Goal: Information Seeking & Learning: Learn about a topic

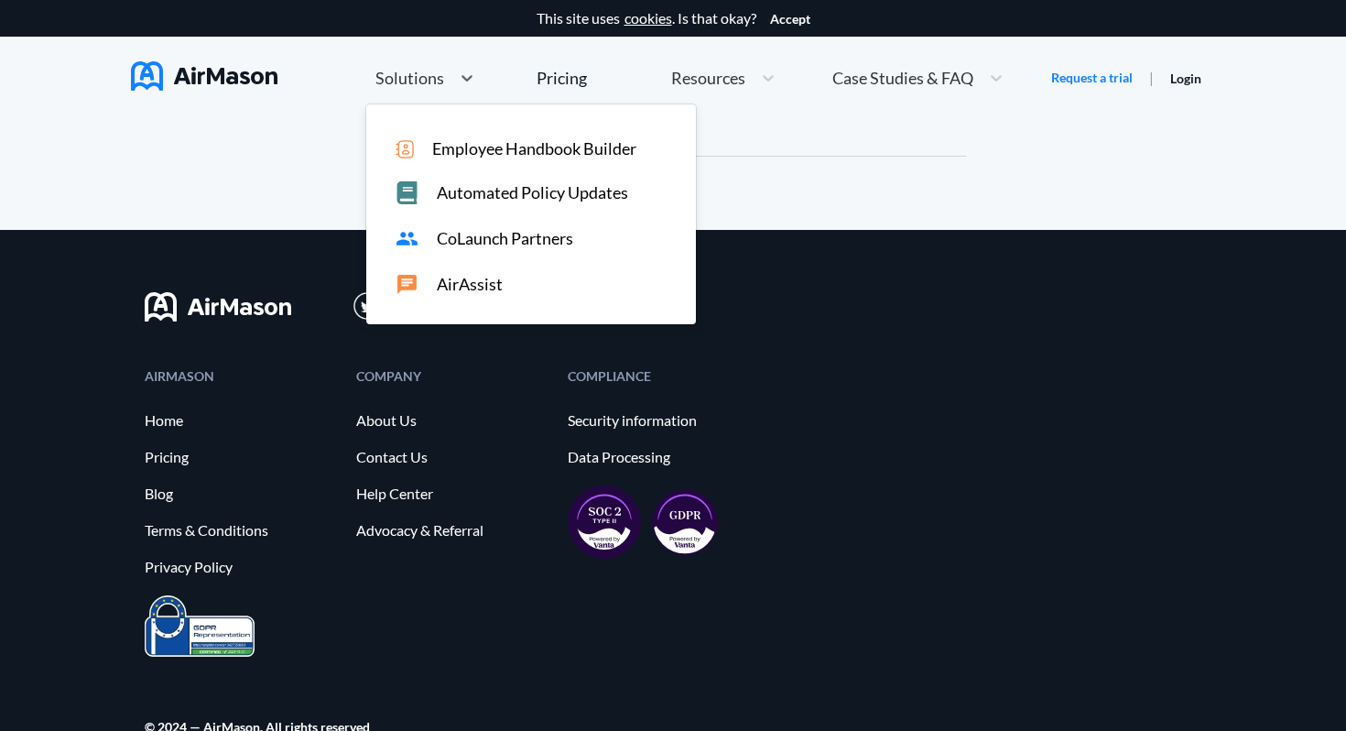
scroll to position [10064, 0]
click at [348, 612] on div at bounding box center [673, 625] width 1057 height 61
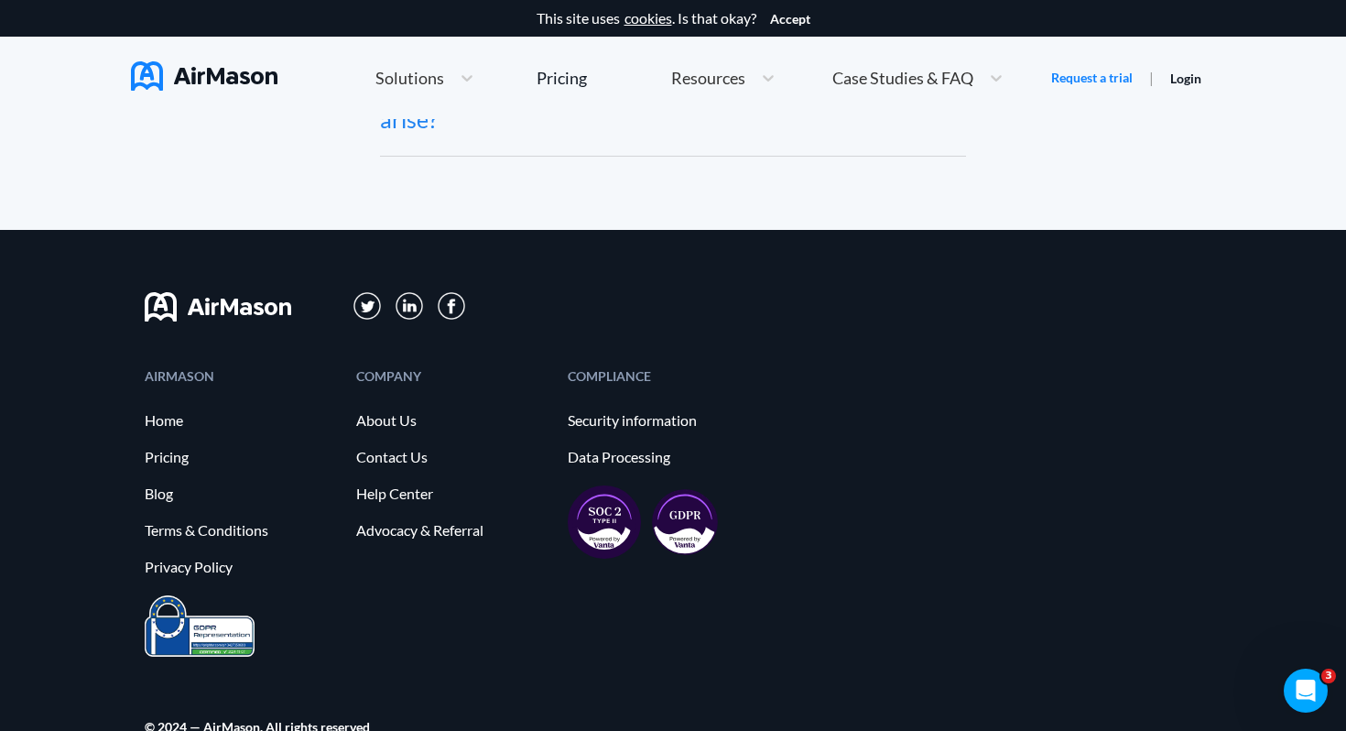
scroll to position [0, 0]
click at [157, 490] on link "Blog" at bounding box center [241, 493] width 193 height 16
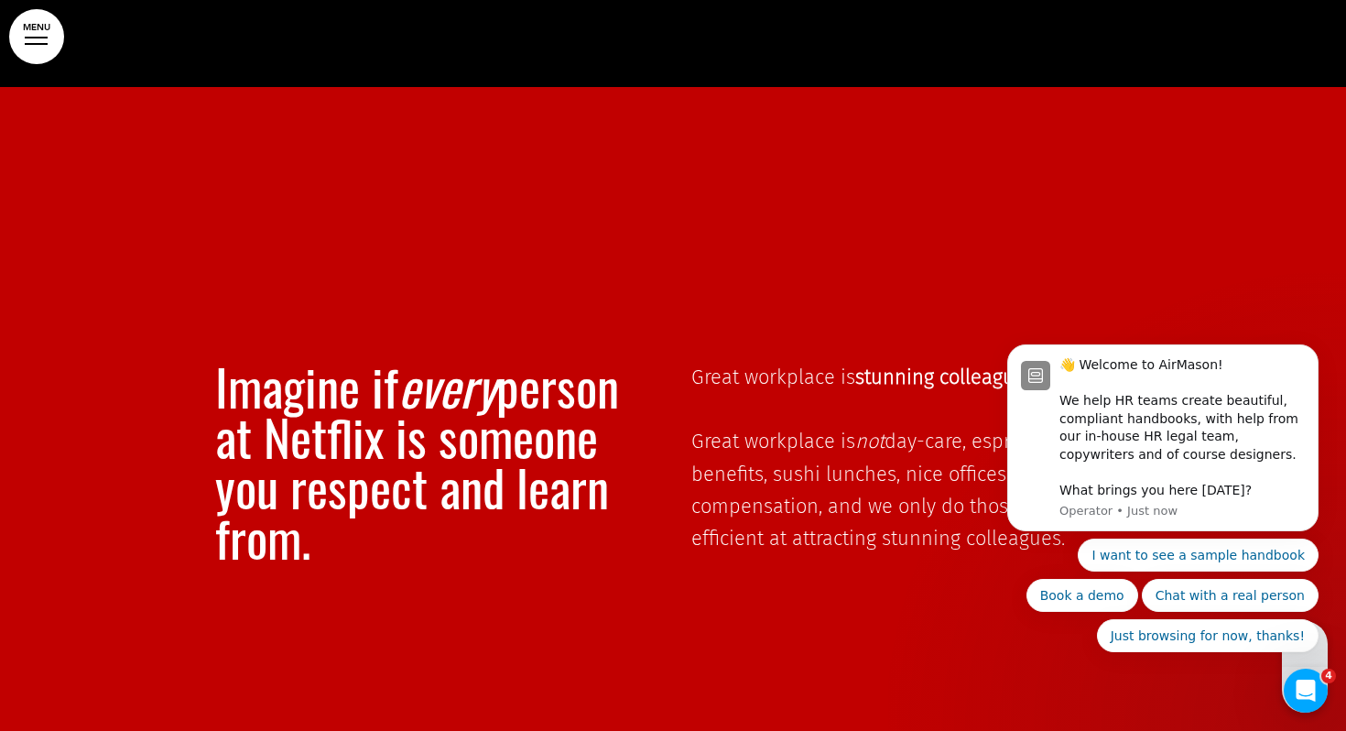
scroll to position [7188, 0]
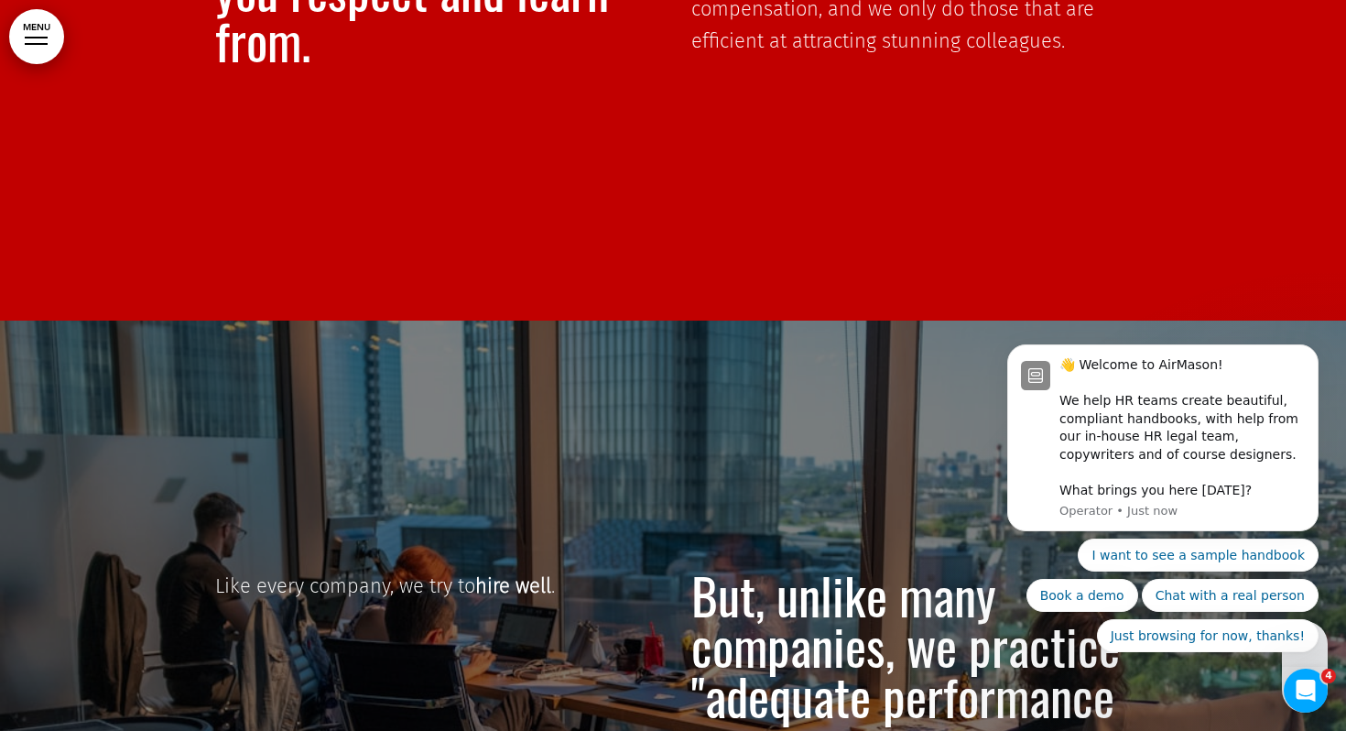
click at [47, 27] on link "MENU" at bounding box center [36, 36] width 55 height 55
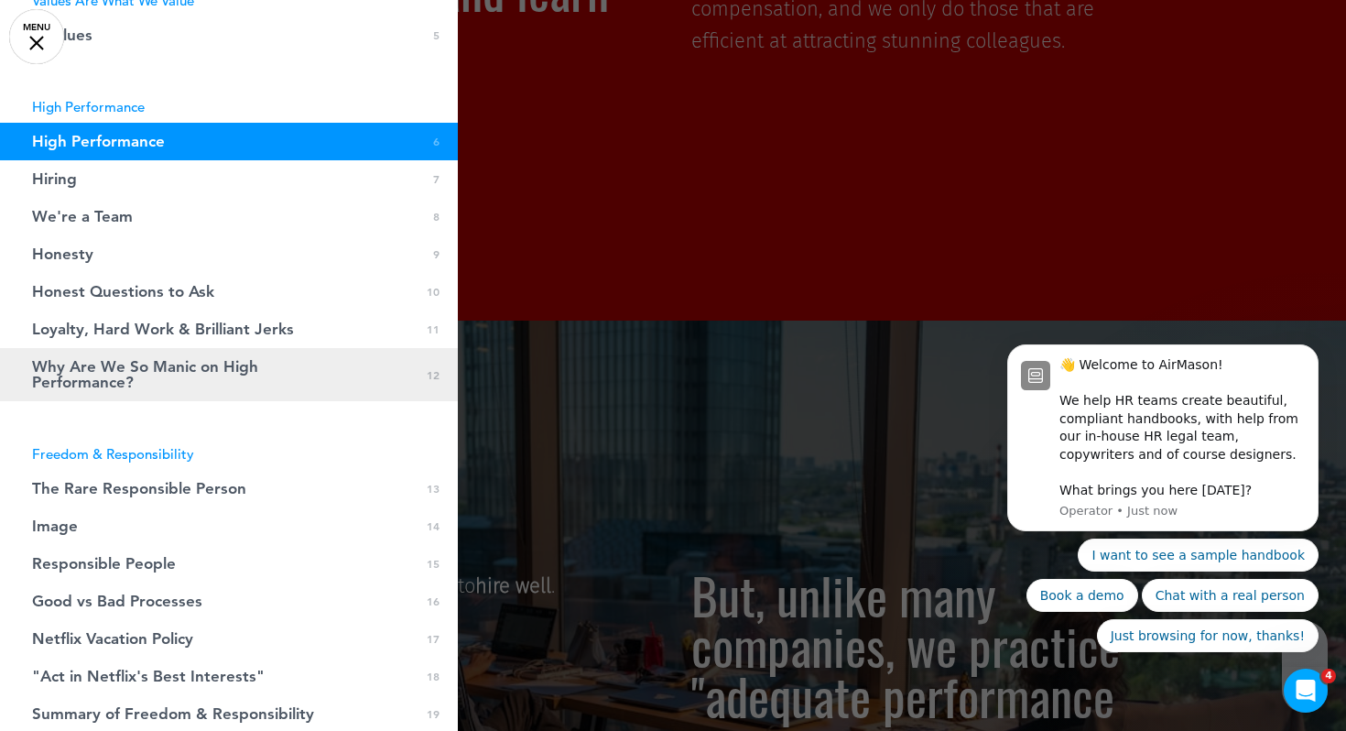
scroll to position [454, 0]
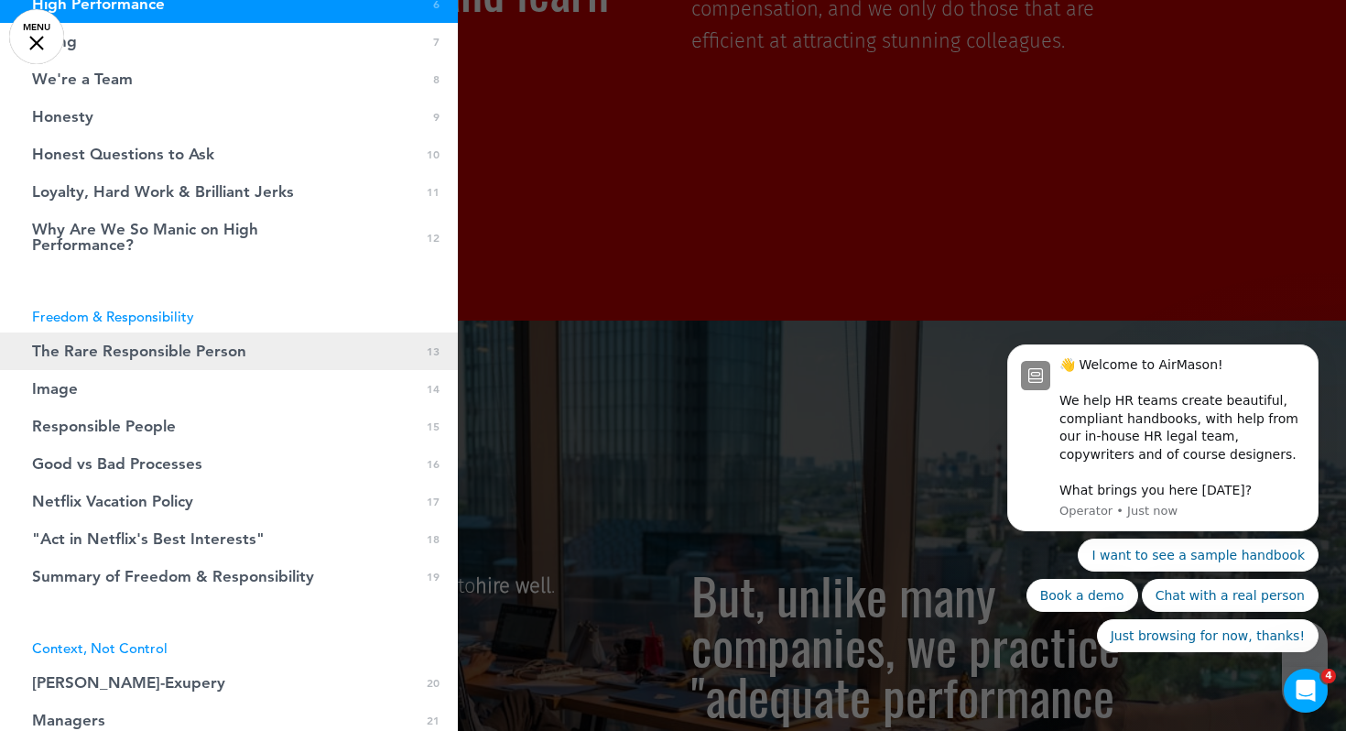
click at [246, 350] on link "The Rare Responsible Person 0 13" at bounding box center [229, 351] width 458 height 38
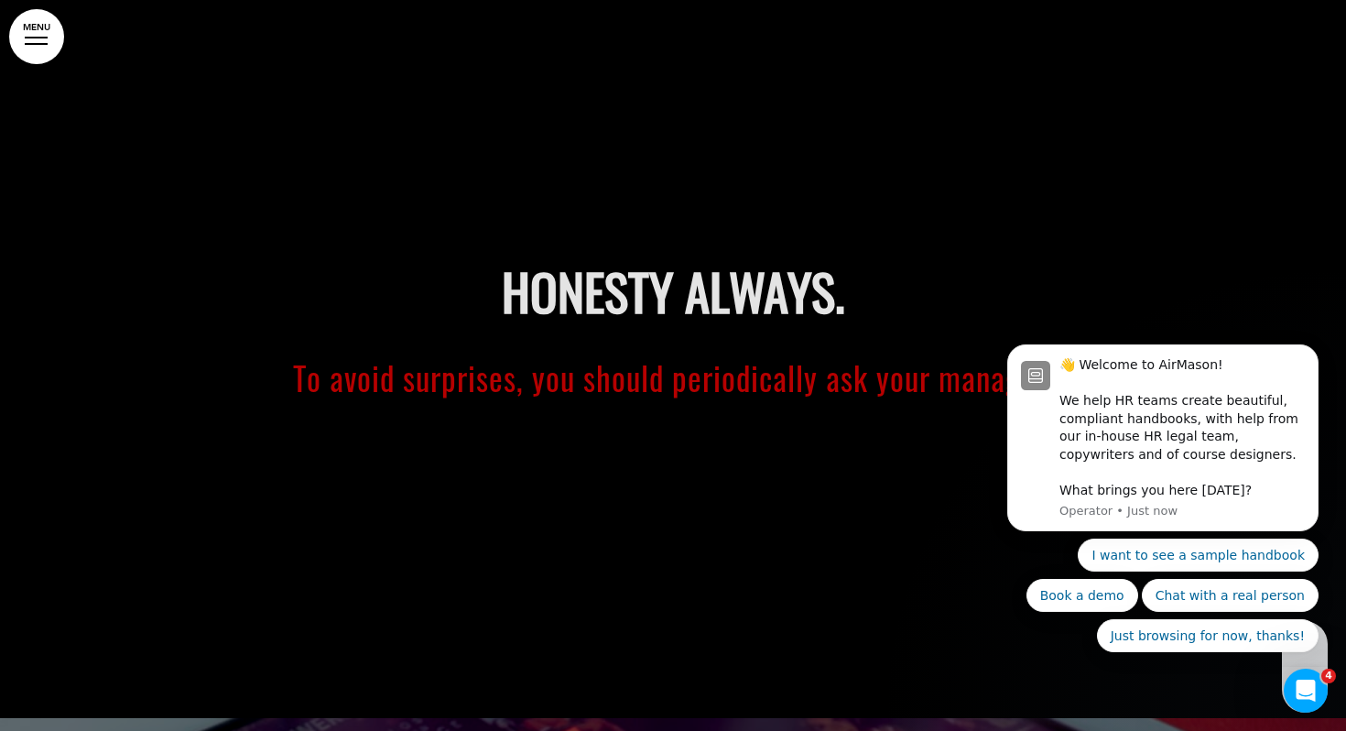
scroll to position [12359, 0]
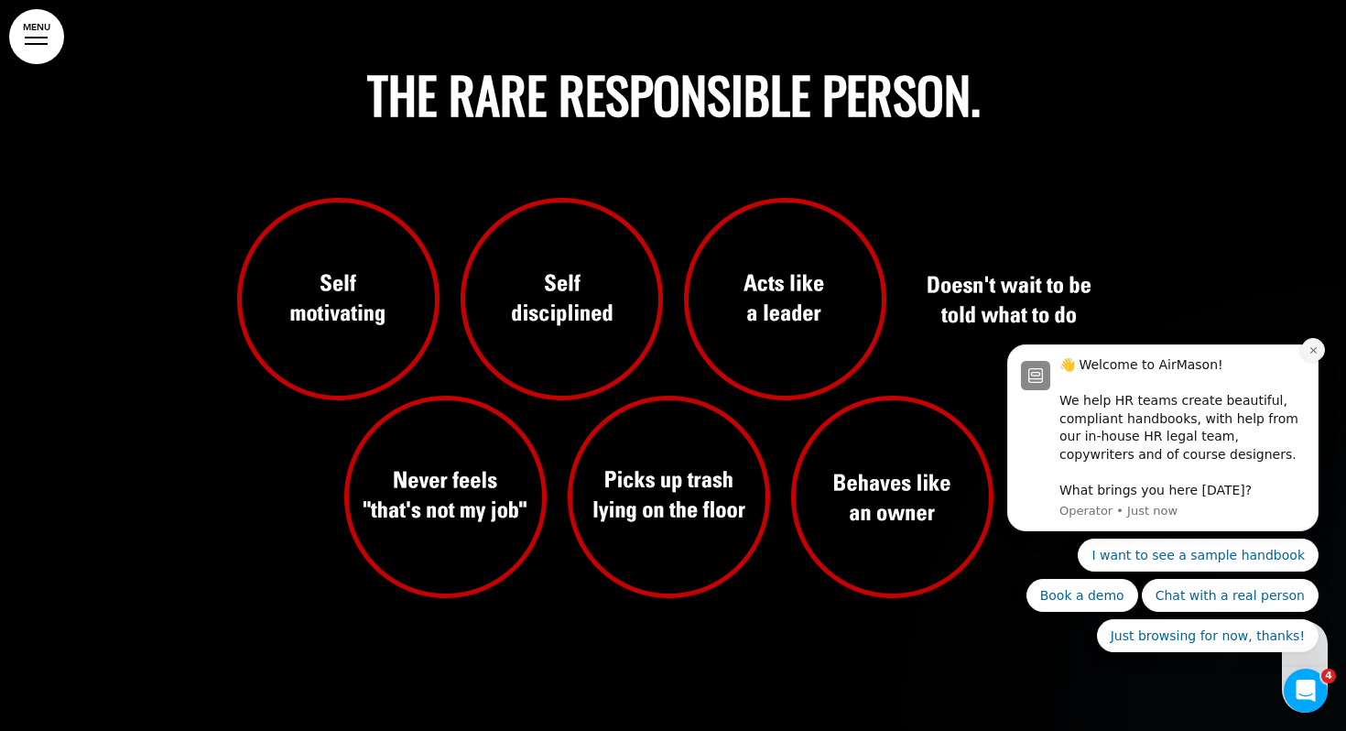
click at [1316, 348] on icon "Dismiss notification" at bounding box center [1313, 350] width 10 height 10
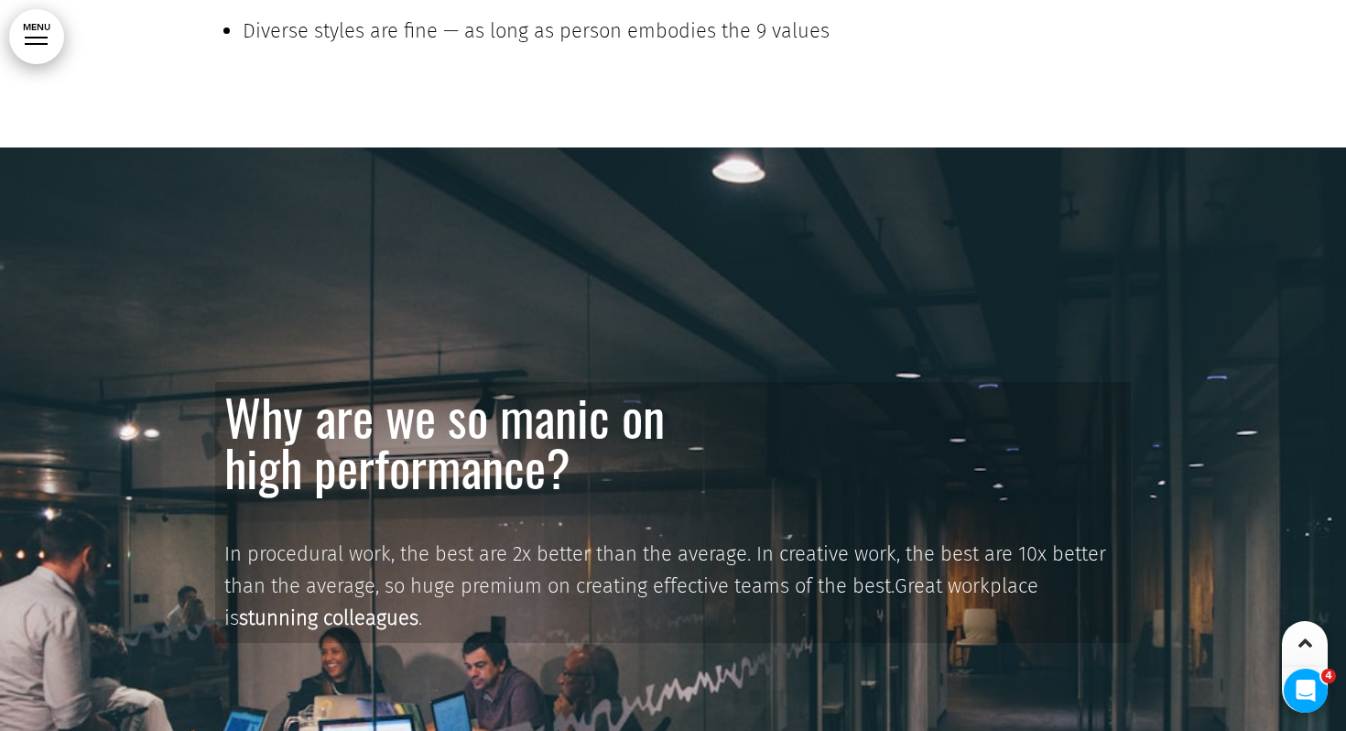
scroll to position [11480, 0]
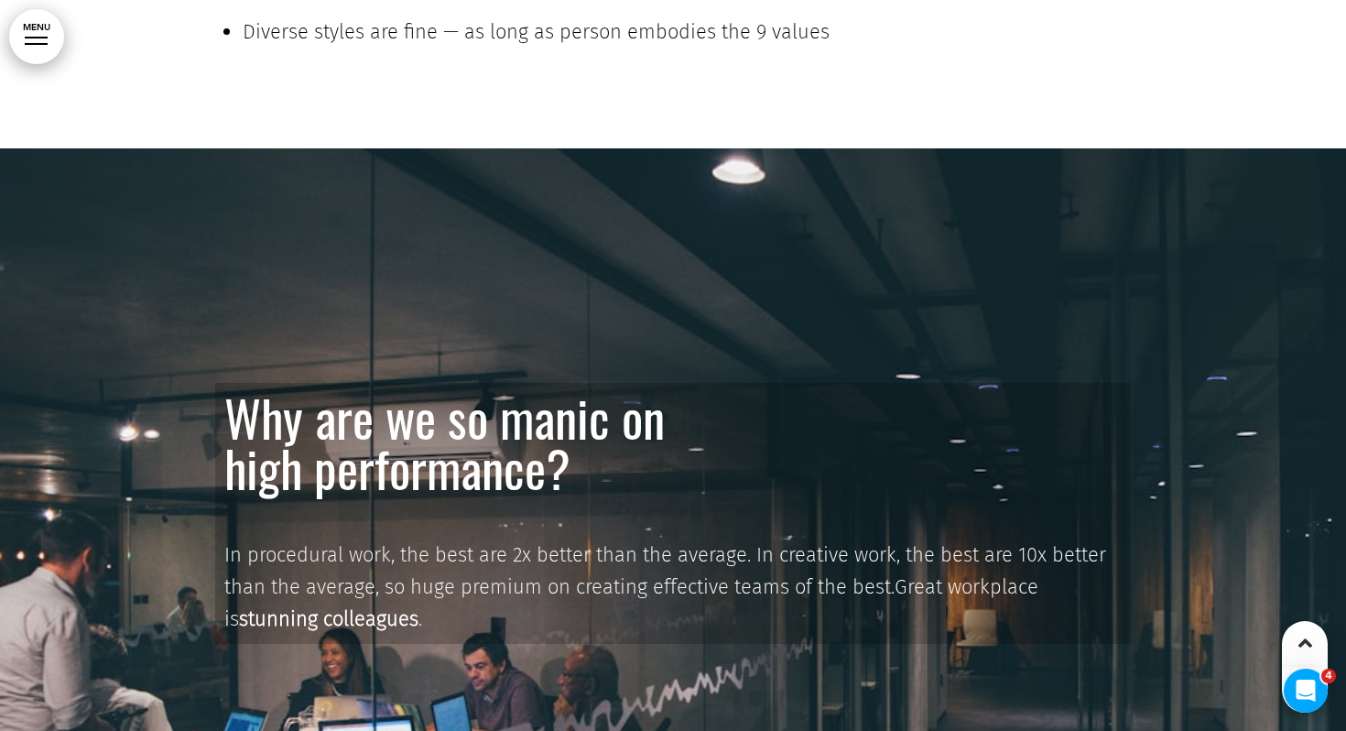
drag, startPoint x: 656, startPoint y: 522, endPoint x: 842, endPoint y: 1, distance: 553.1
